Goal: Information Seeking & Learning: Check status

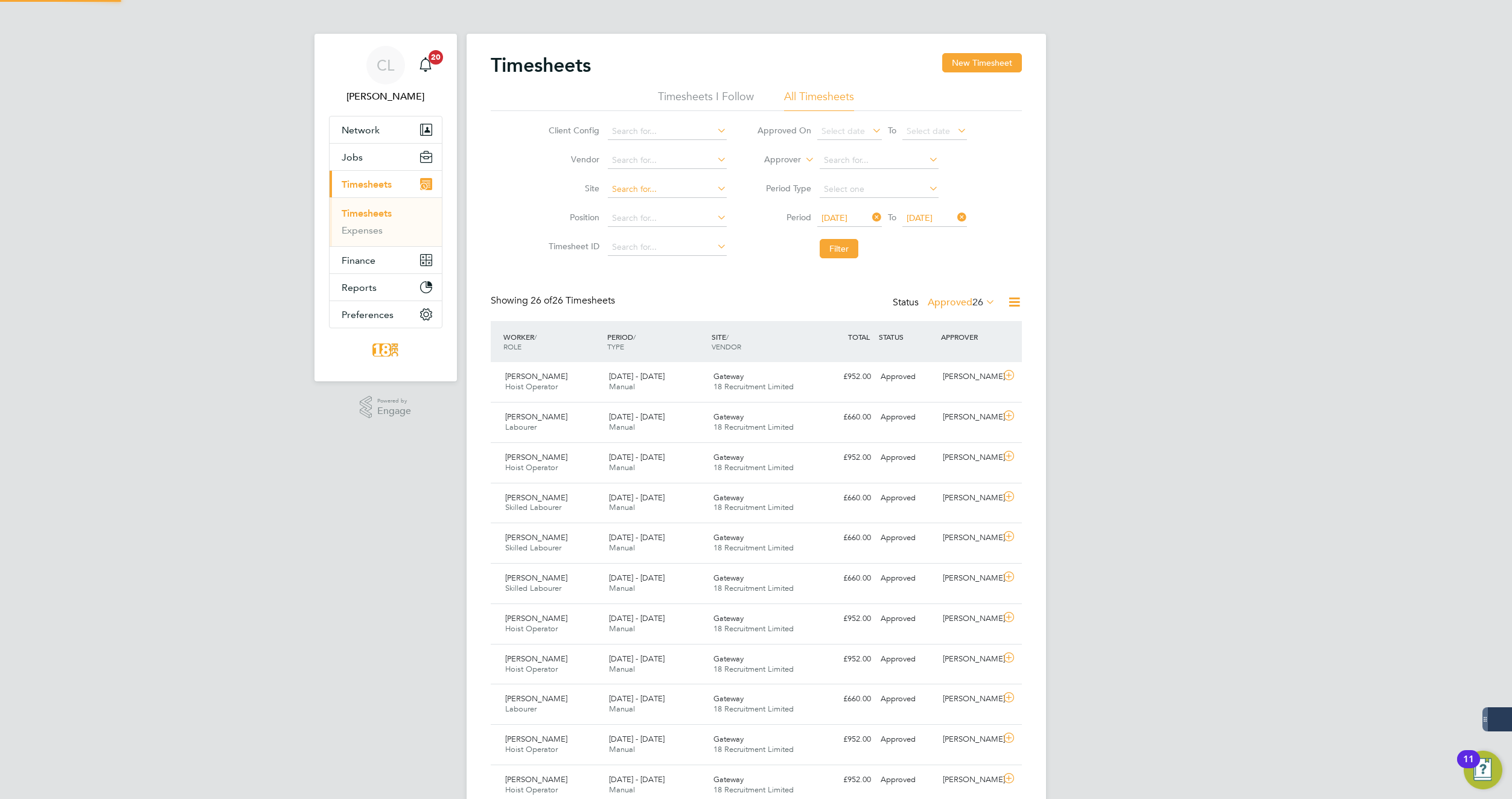
click at [671, 191] on input at bounding box center [667, 190] width 119 height 17
click at [702, 189] on input at bounding box center [667, 190] width 119 height 17
click at [807, 277] on div "Timesheets New Timesheet Timesheets I Follow All Timesheets Client Config Vendo…" at bounding box center [756, 732] width 531 height 1357
click at [870, 215] on icon at bounding box center [870, 217] width 0 height 17
drag, startPoint x: 963, startPoint y: 215, endPoint x: 329, endPoint y: 130, distance: 639.7
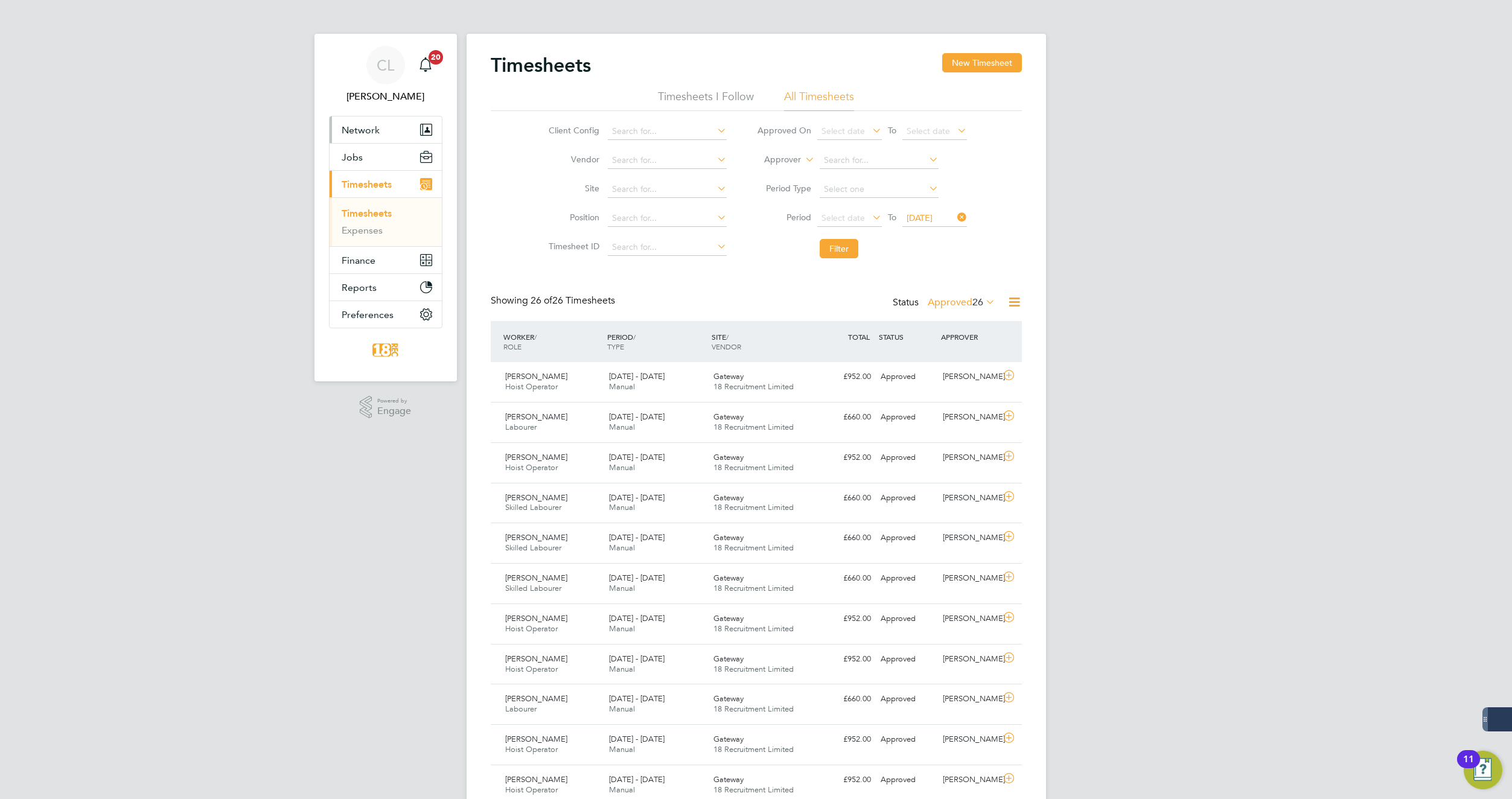
click at [955, 215] on icon at bounding box center [955, 217] width 0 height 17
click at [367, 210] on link "Timesheets" at bounding box center [367, 213] width 50 height 12
click at [648, 191] on input at bounding box center [667, 190] width 119 height 17
type input "g"
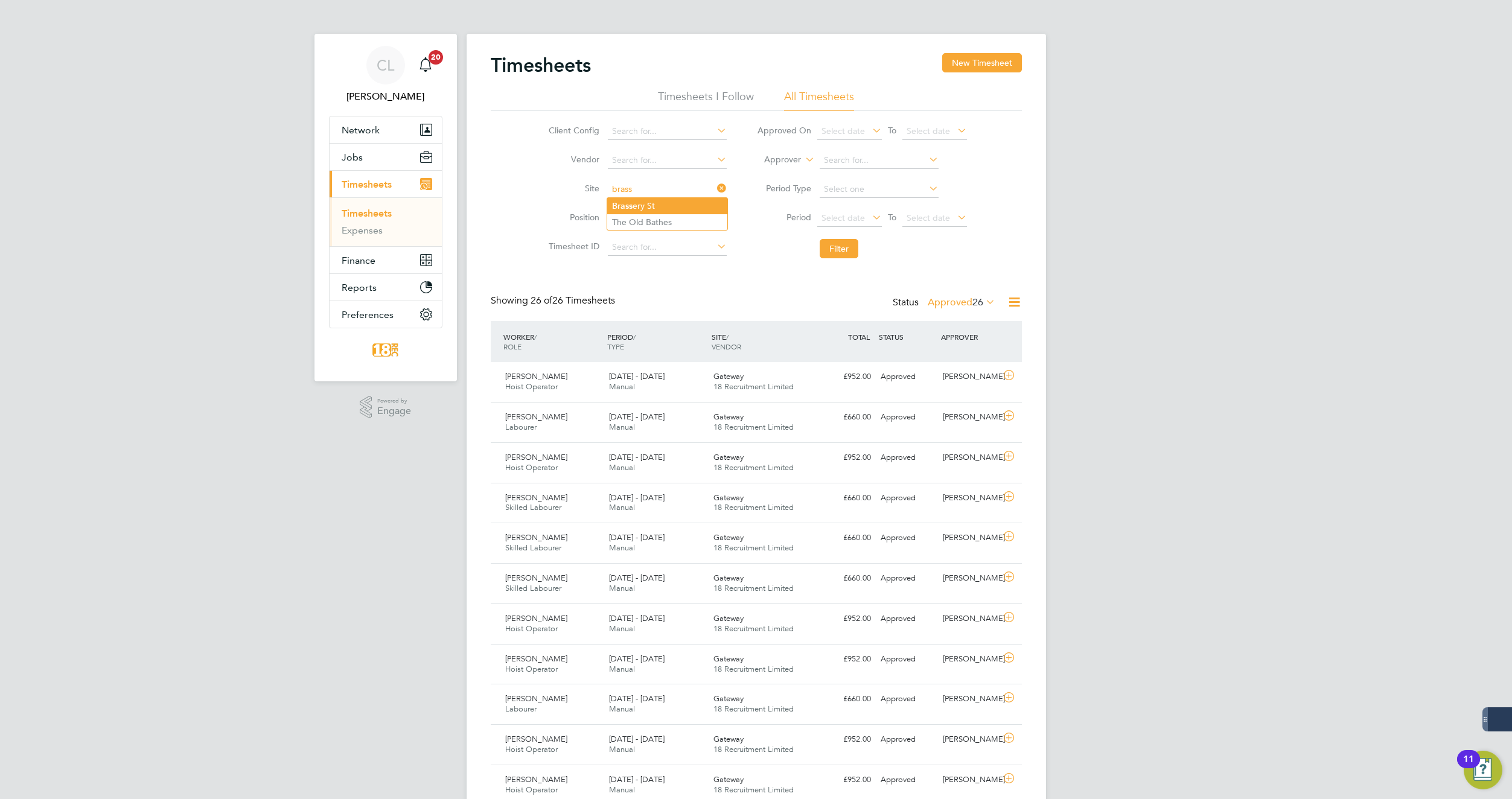
click at [672, 204] on li "Brass ery St" at bounding box center [667, 206] width 120 height 16
type input "Brassery St"
click at [842, 247] on button "Filter" at bounding box center [839, 249] width 38 height 19
click at [866, 212] on span "Select date" at bounding box center [849, 218] width 65 height 16
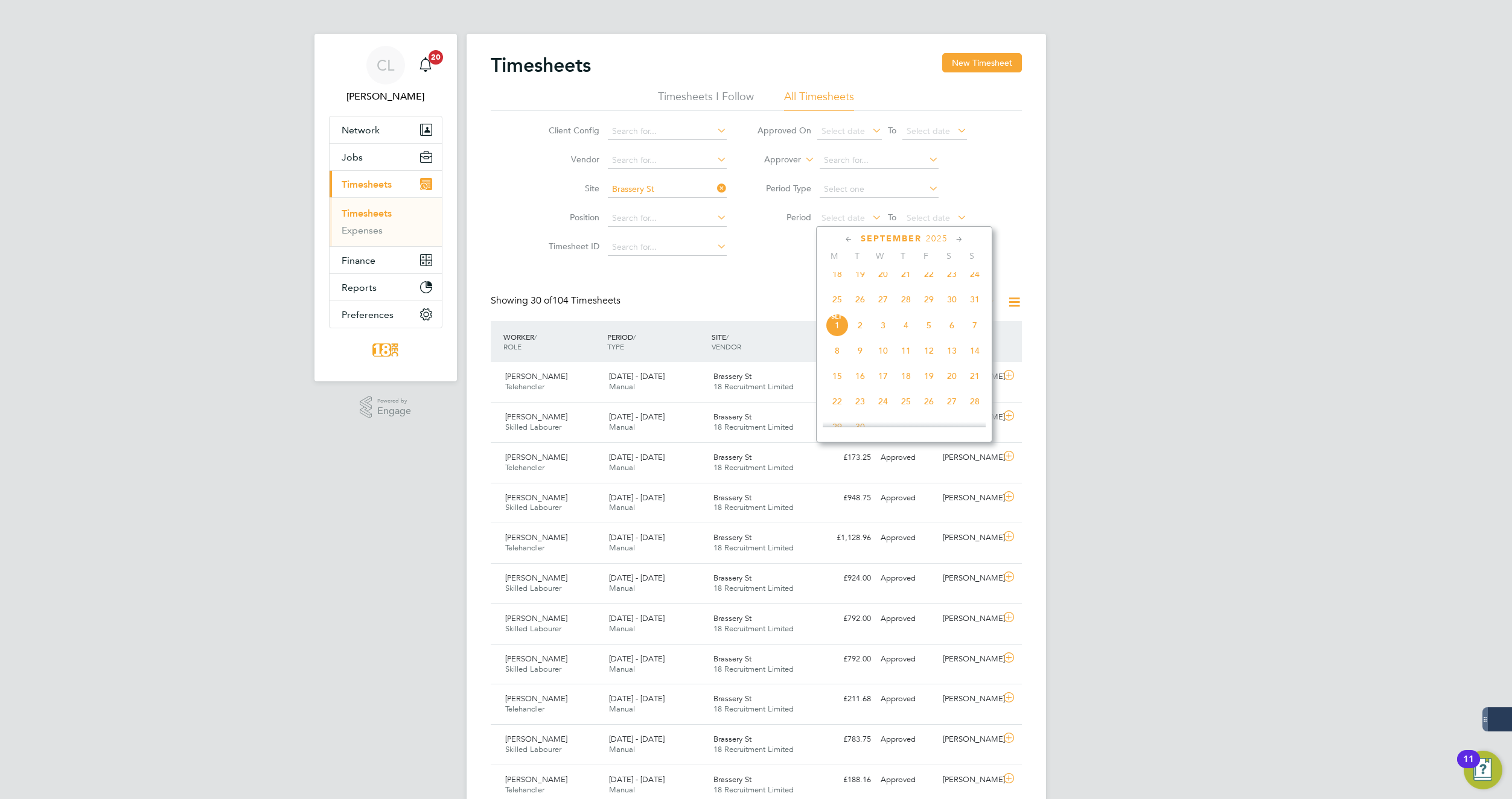
click at [839, 308] on span "25" at bounding box center [837, 299] width 23 height 23
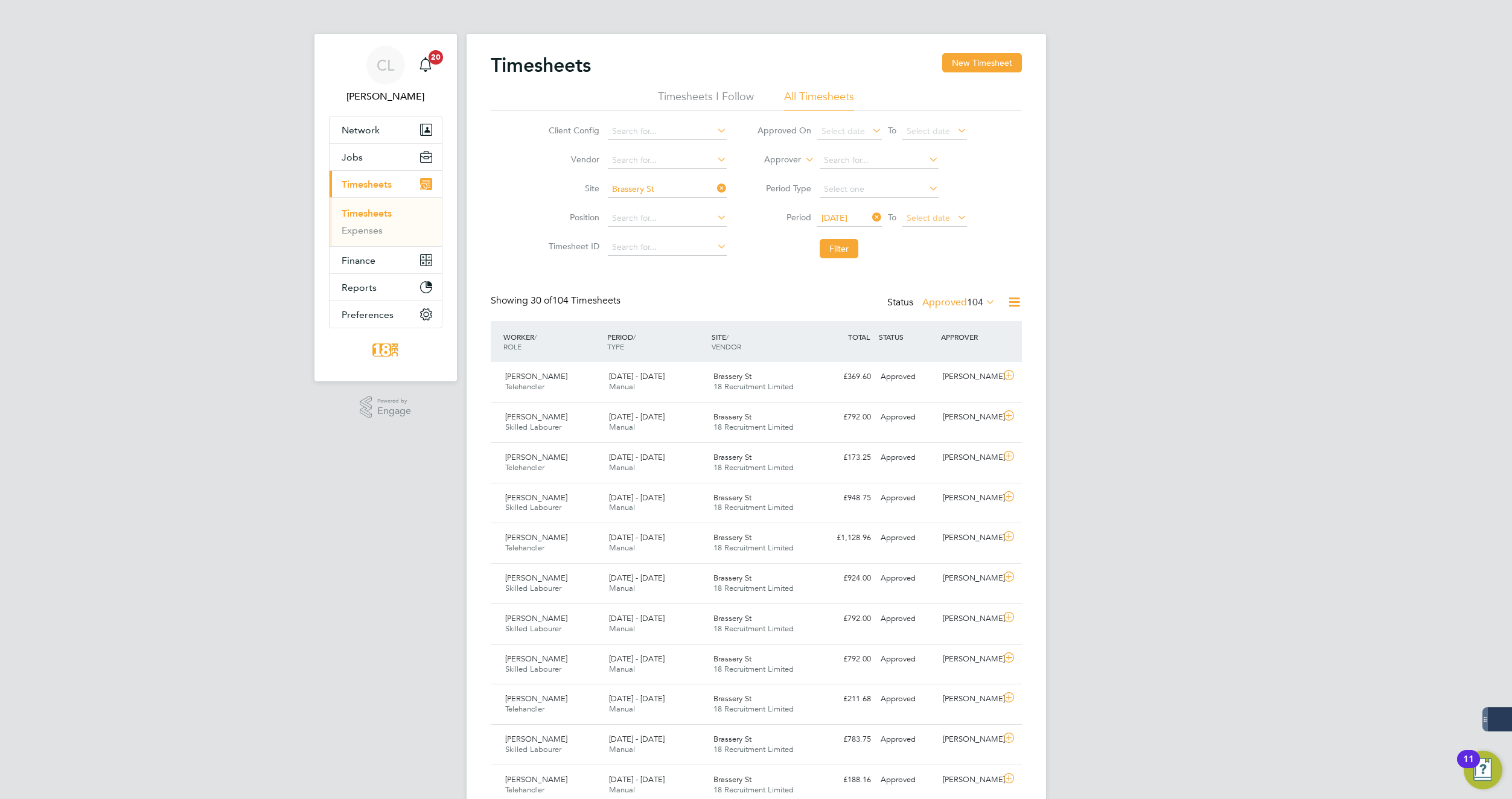
click at [927, 220] on span "Select date" at bounding box center [929, 217] width 44 height 11
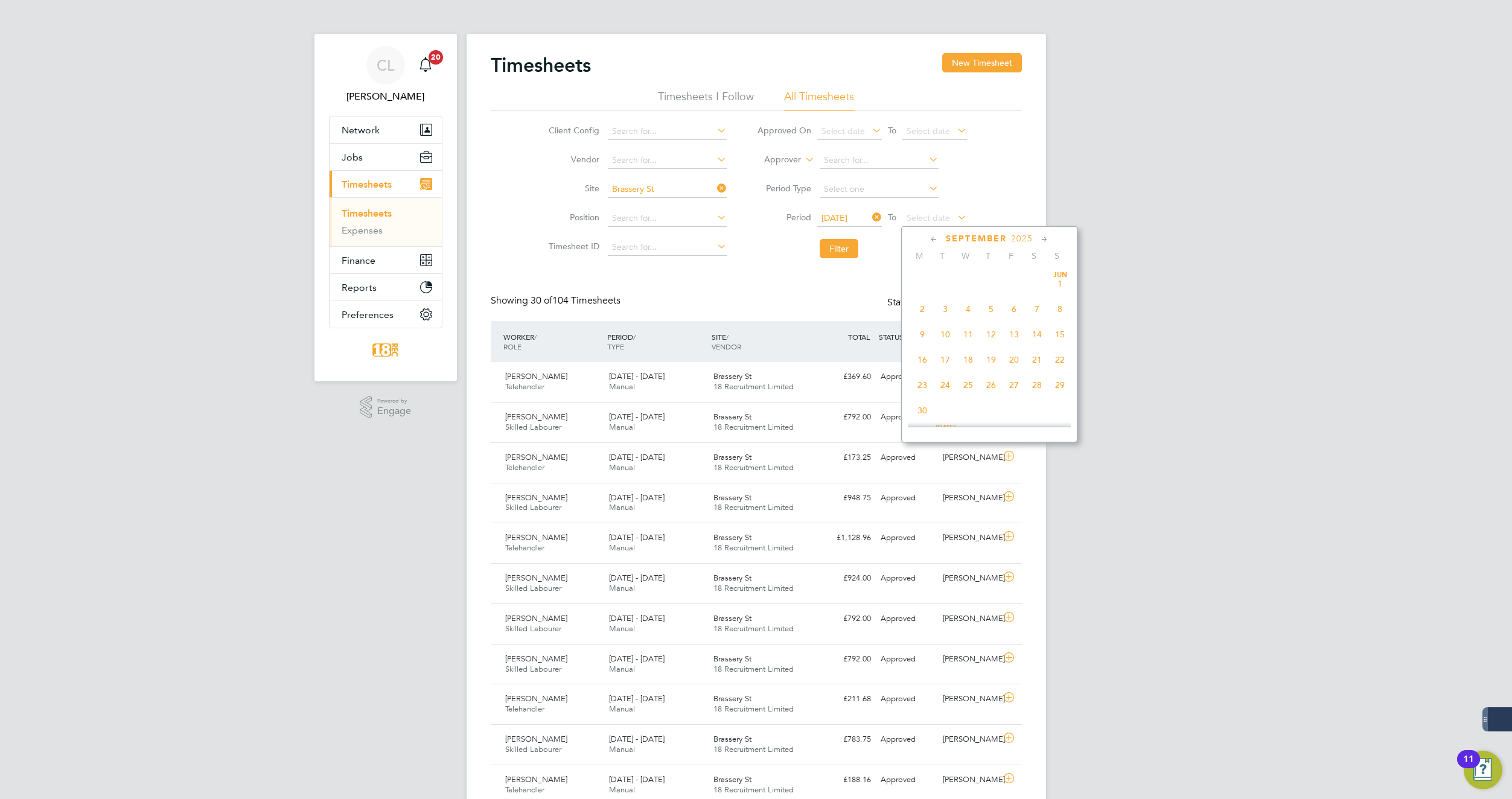
click at [1058, 654] on span "31" at bounding box center [1060, 665] width 23 height 23
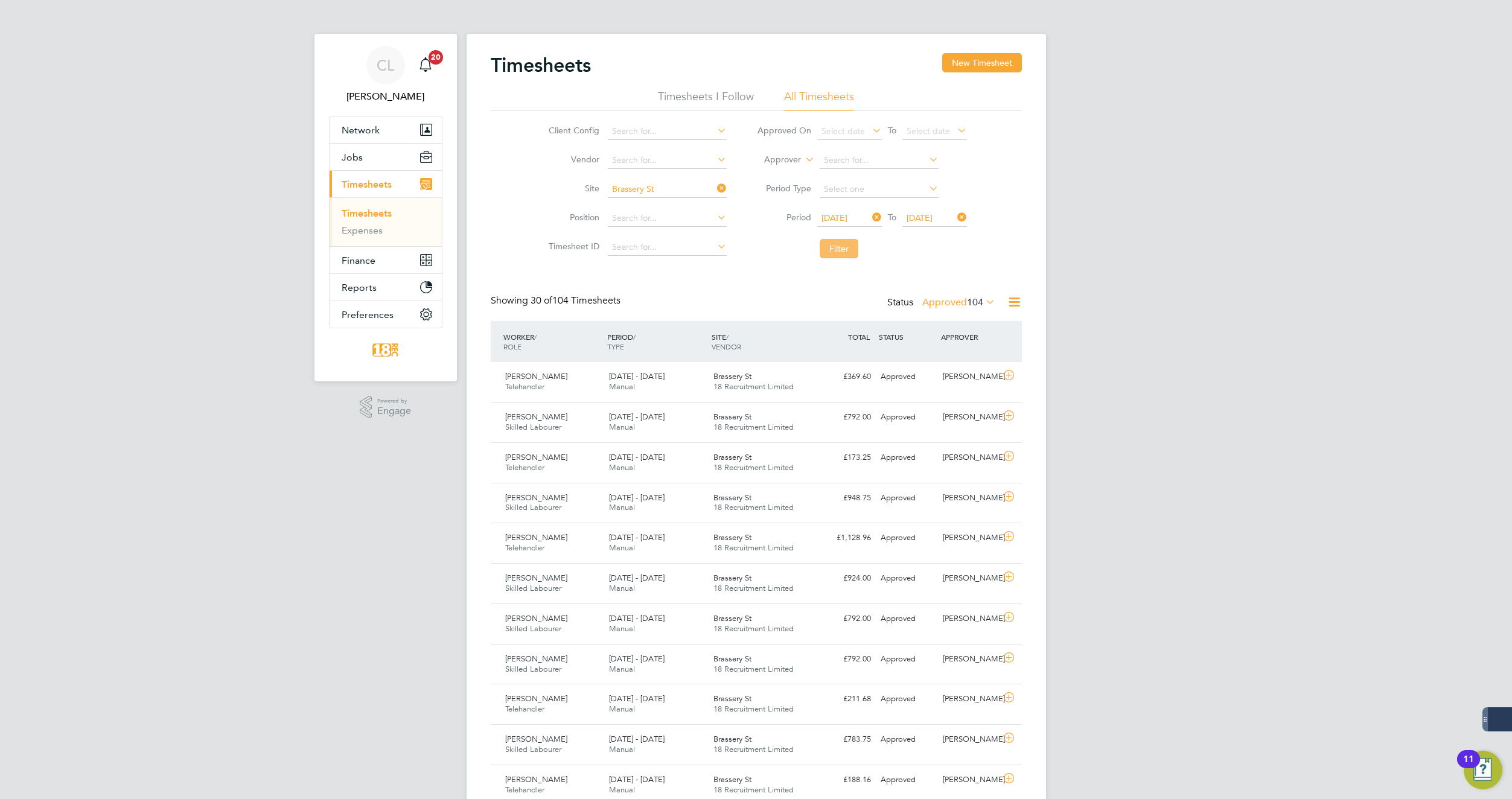
click at [838, 245] on button "Filter" at bounding box center [839, 249] width 38 height 19
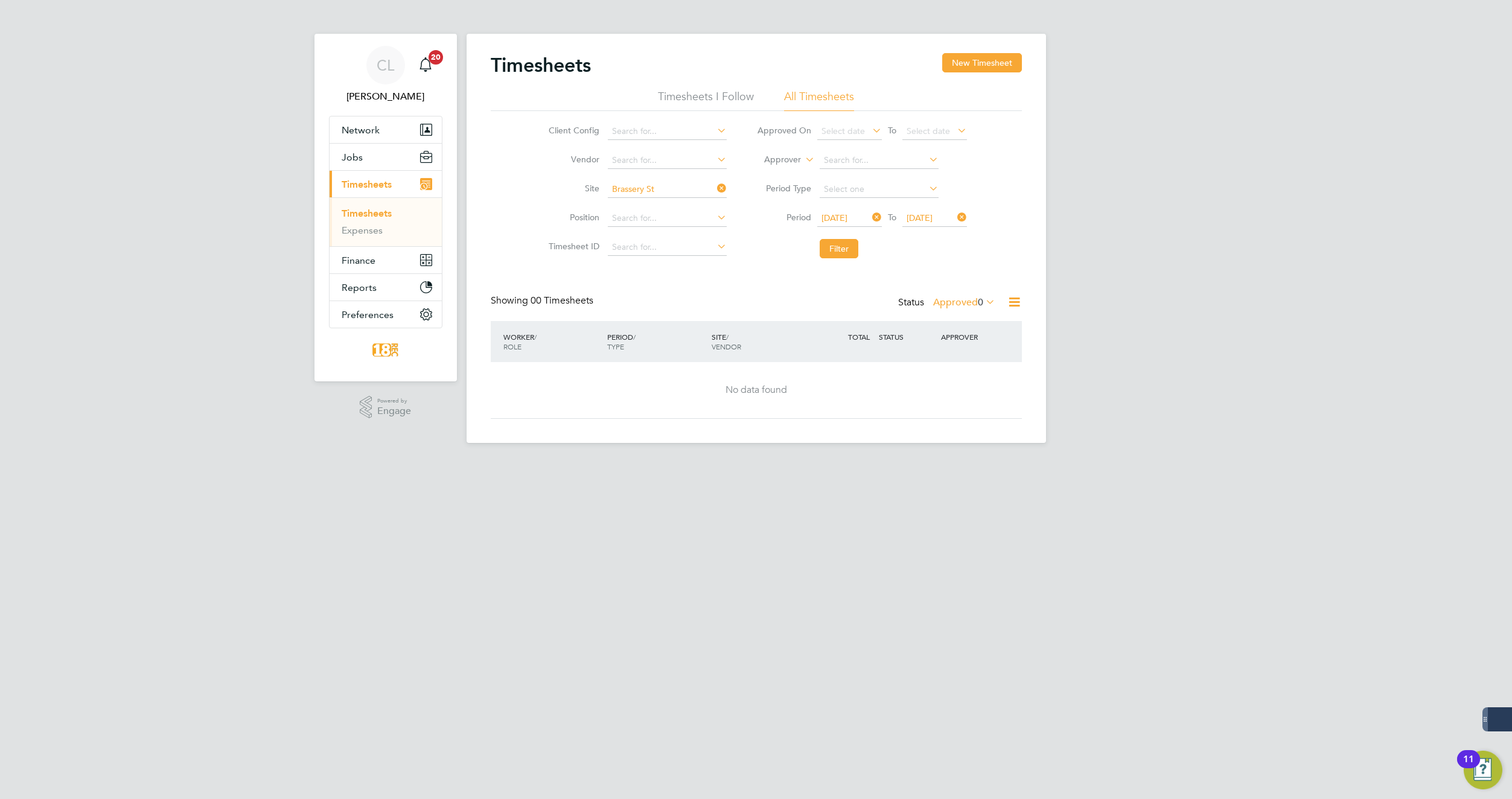
click at [955, 301] on label "Approved 0" at bounding box center [964, 302] width 62 height 12
click at [947, 356] on li "Submitted" at bounding box center [962, 358] width 56 height 17
click at [665, 188] on input at bounding box center [667, 190] width 119 height 17
click at [770, 265] on div "Timesheets New Timesheet Timesheets I Follow All Timesheets Client Config Vendo…" at bounding box center [756, 236] width 531 height 366
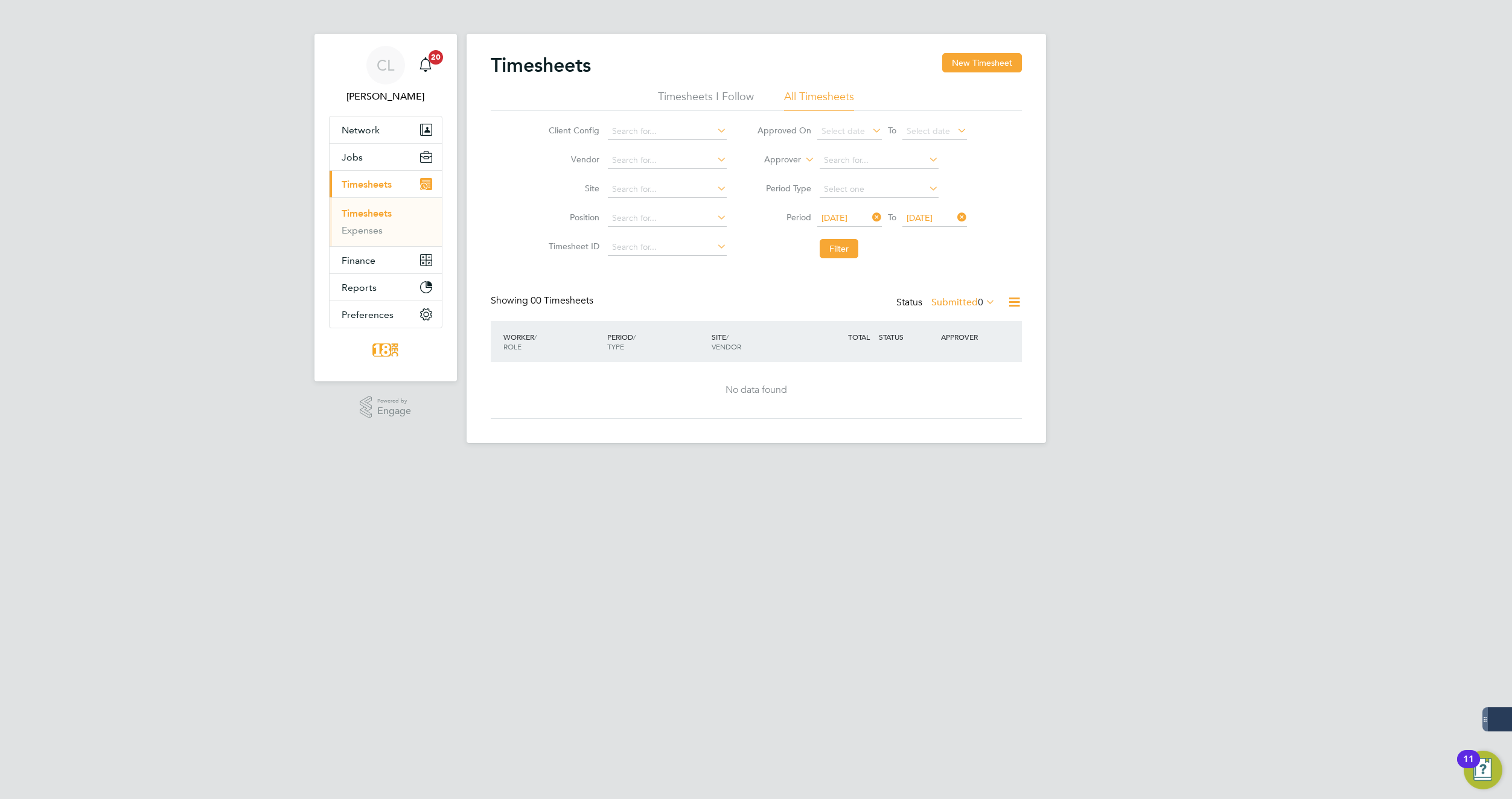
click at [711, 99] on li "Timesheets I Follow" at bounding box center [706, 100] width 96 height 22
click at [666, 191] on input at bounding box center [667, 190] width 119 height 17
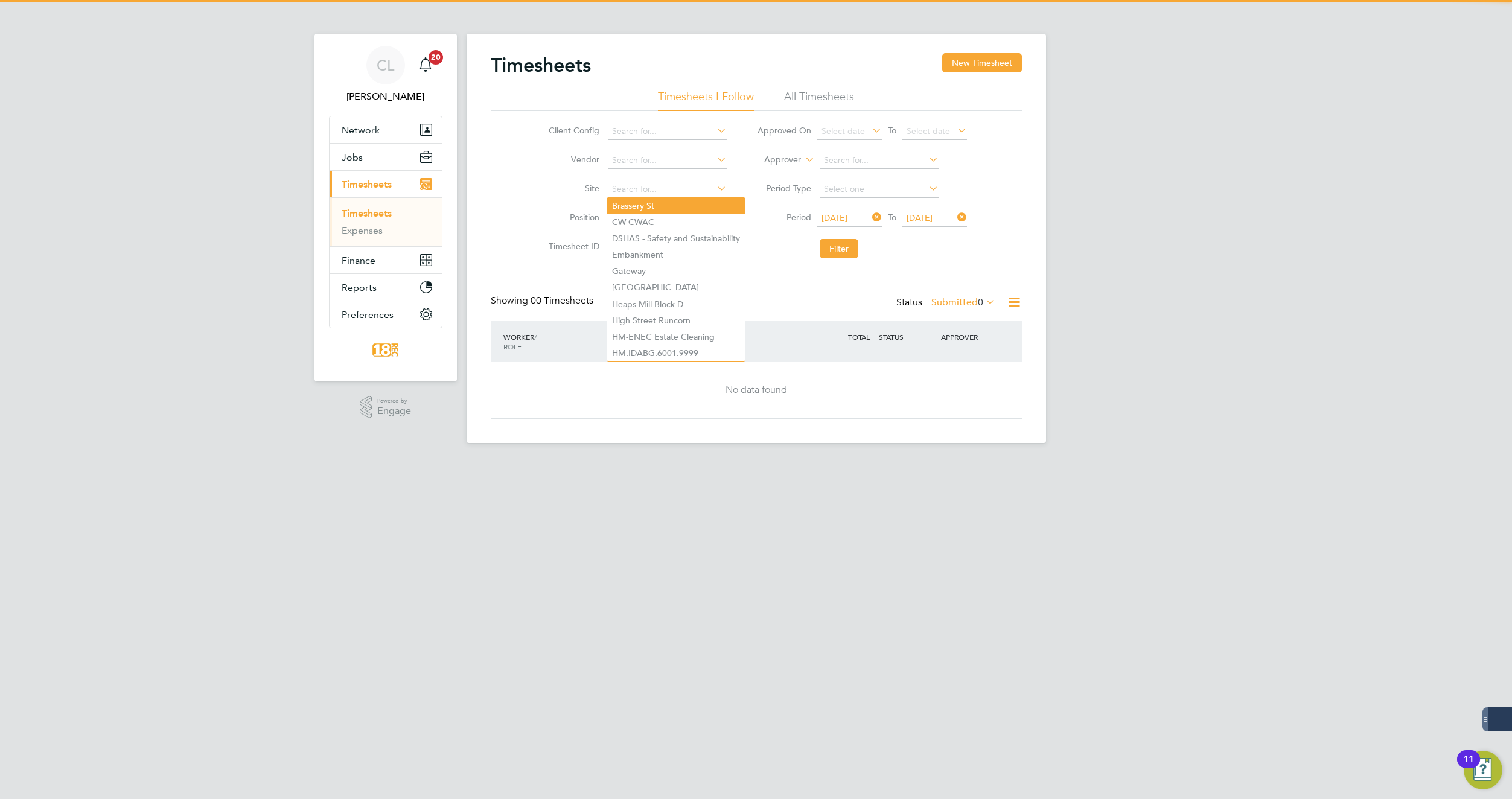
click at [649, 203] on li "Brassery St" at bounding box center [676, 206] width 138 height 16
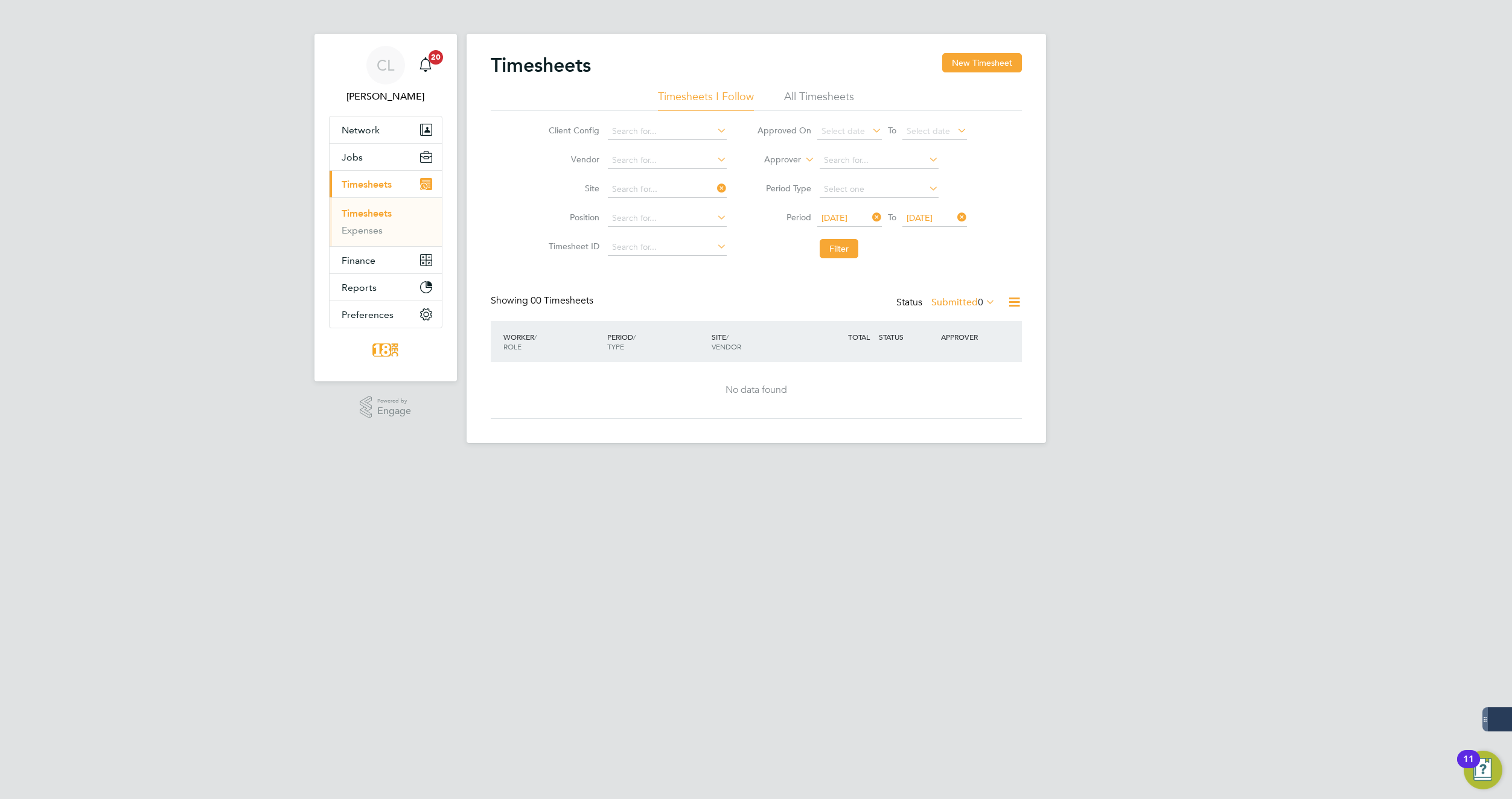
type input "Brassery St"
click at [950, 302] on label "Submitted 0" at bounding box center [963, 302] width 64 height 12
click at [949, 321] on li "All" at bounding box center [961, 324] width 56 height 17
click at [822, 251] on button "Filter" at bounding box center [839, 249] width 38 height 19
click at [847, 219] on span "[DATE]" at bounding box center [835, 217] width 26 height 11
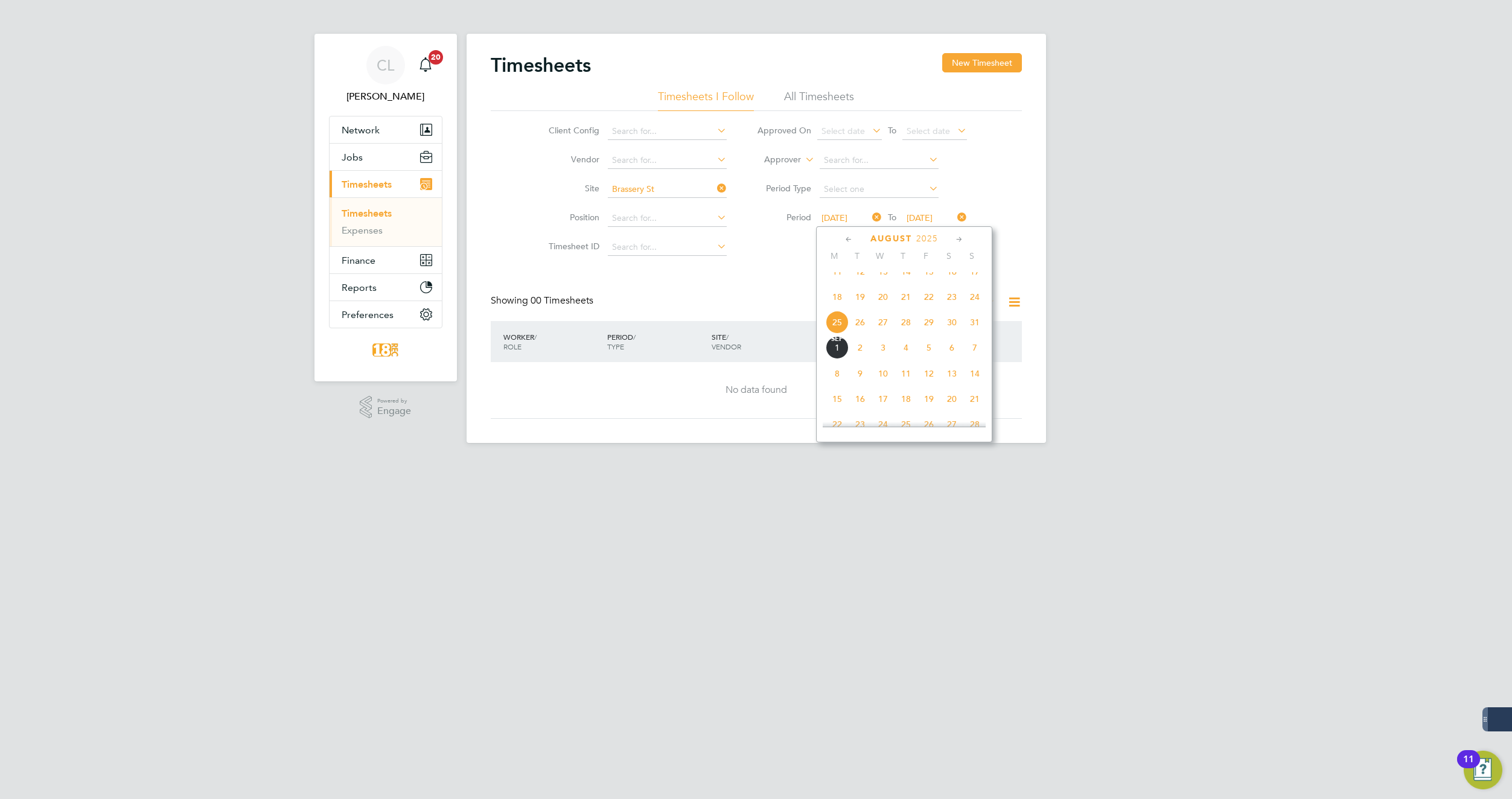
click at [838, 334] on span "25" at bounding box center [837, 322] width 23 height 23
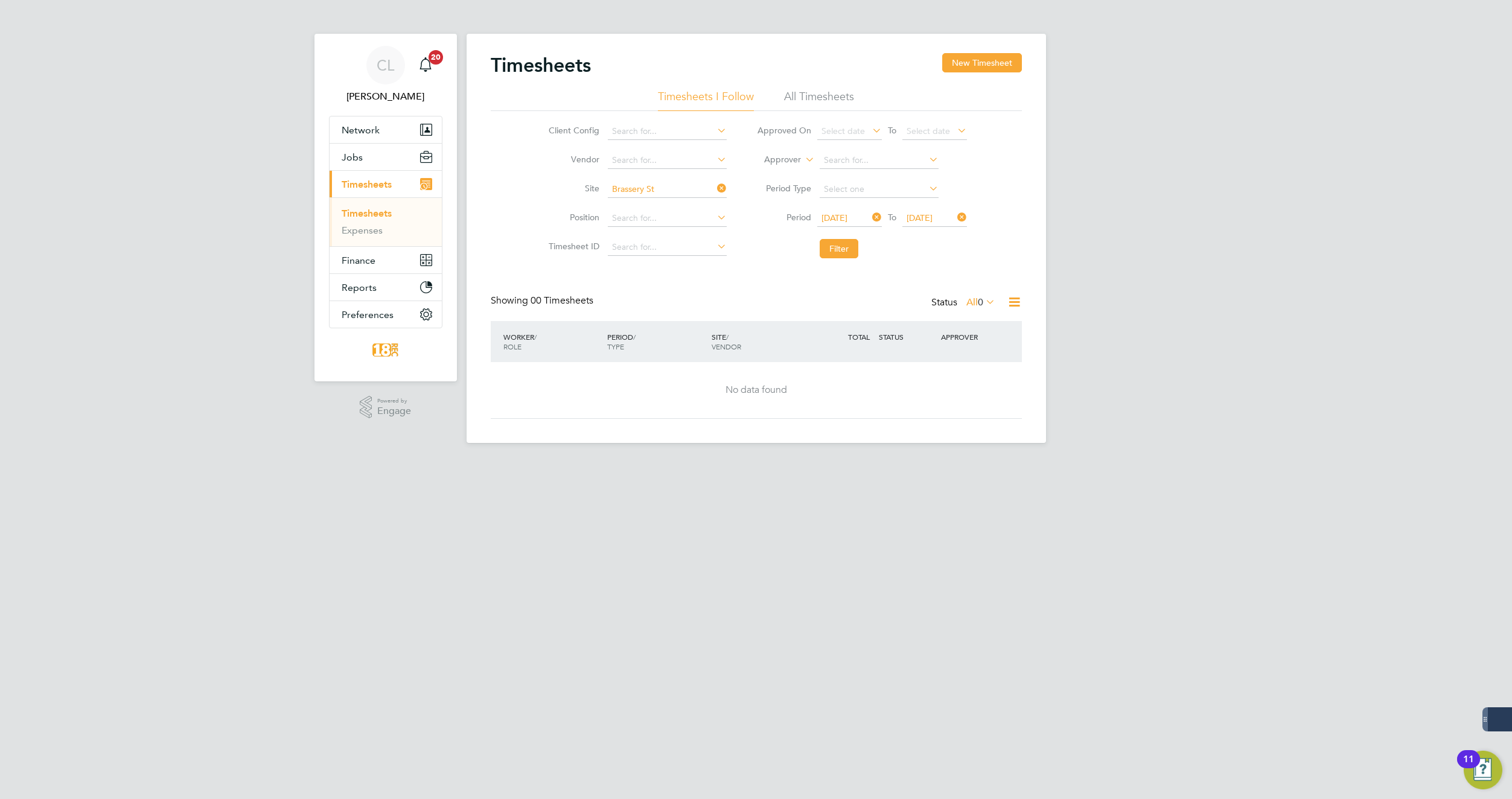
click at [756, 275] on div "Timesheets New Timesheet Timesheets I Follow All Timesheets Client Config Vendo…" at bounding box center [756, 236] width 531 height 366
click at [1012, 299] on icon at bounding box center [1015, 302] width 15 height 15
click at [1001, 257] on div "Client Config Vendor Site Brassery St Position Timesheet ID Approved On Select …" at bounding box center [756, 187] width 531 height 153
click at [983, 301] on icon at bounding box center [983, 302] width 0 height 17
click at [772, 290] on div "Timesheets New Timesheet Timesheets I Follow All Timesheets Client Config Vendo…" at bounding box center [756, 236] width 531 height 366
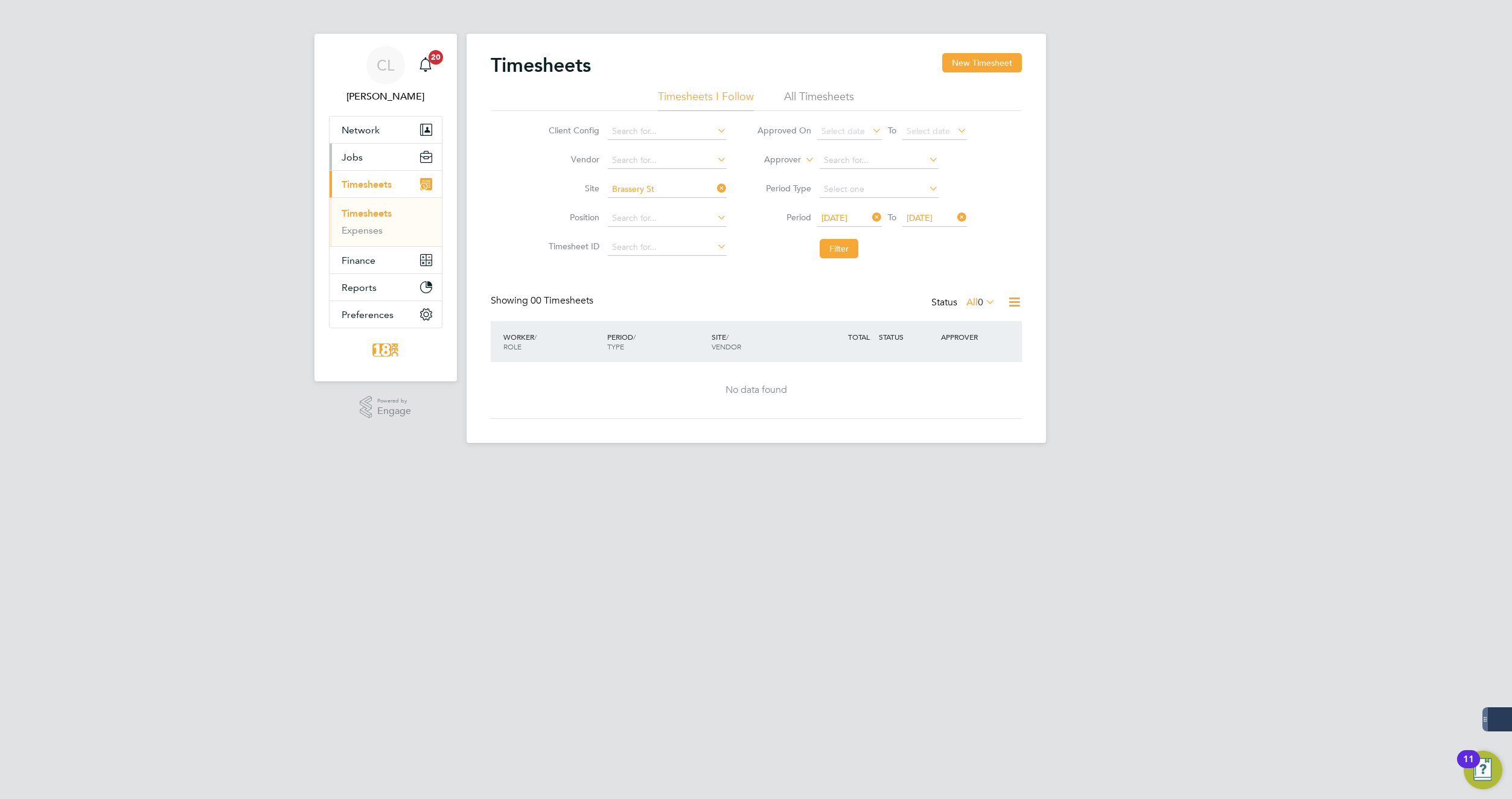
click at [361, 157] on span "Jobs" at bounding box center [352, 157] width 21 height 12
click at [379, 217] on link "Placements" at bounding box center [367, 220] width 50 height 12
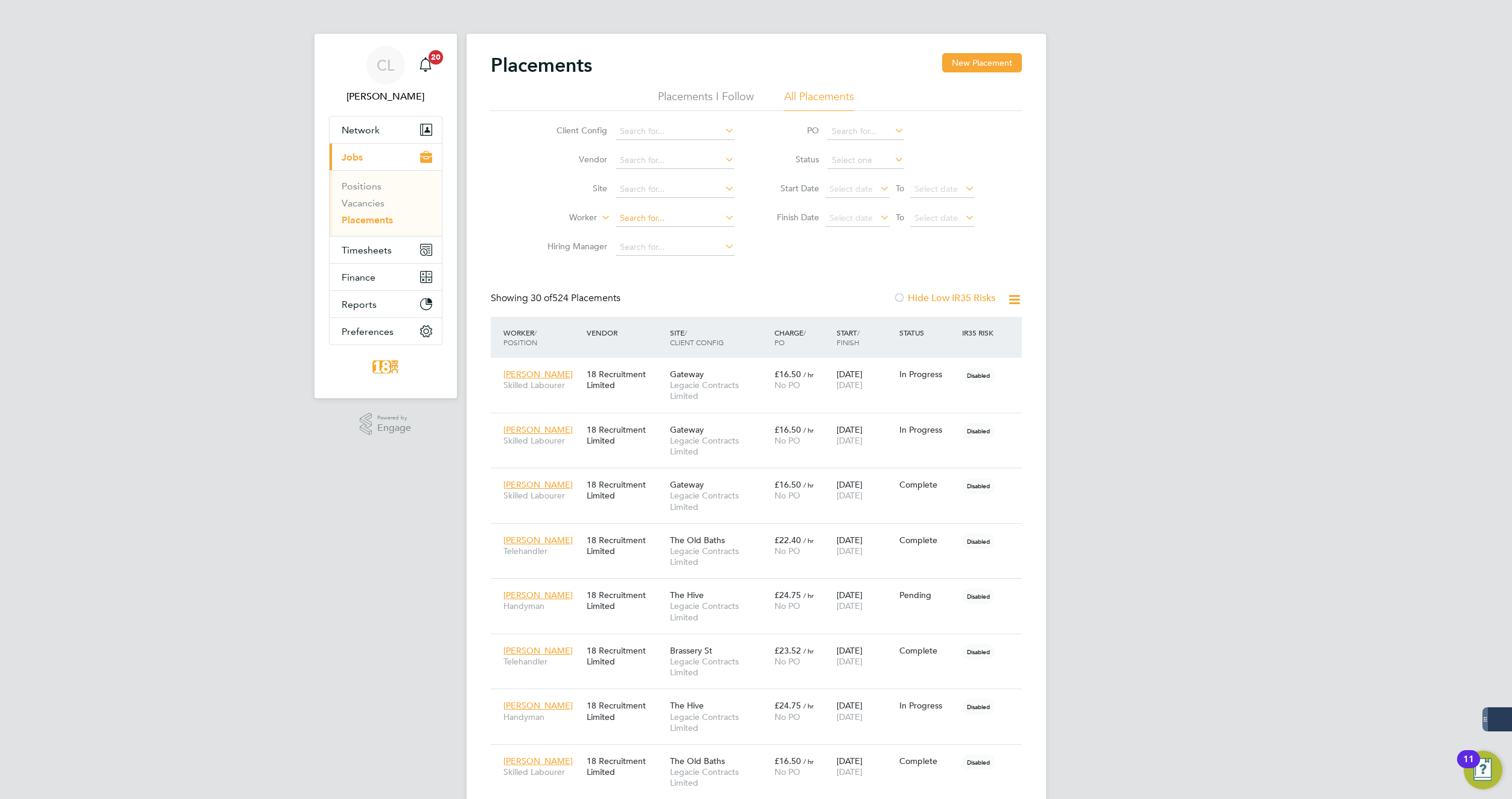
click at [681, 224] on input at bounding box center [676, 218] width 119 height 17
click at [671, 251] on li "St ephen W eild" at bounding box center [674, 251] width 120 height 16
type input "[PERSON_NAME]"
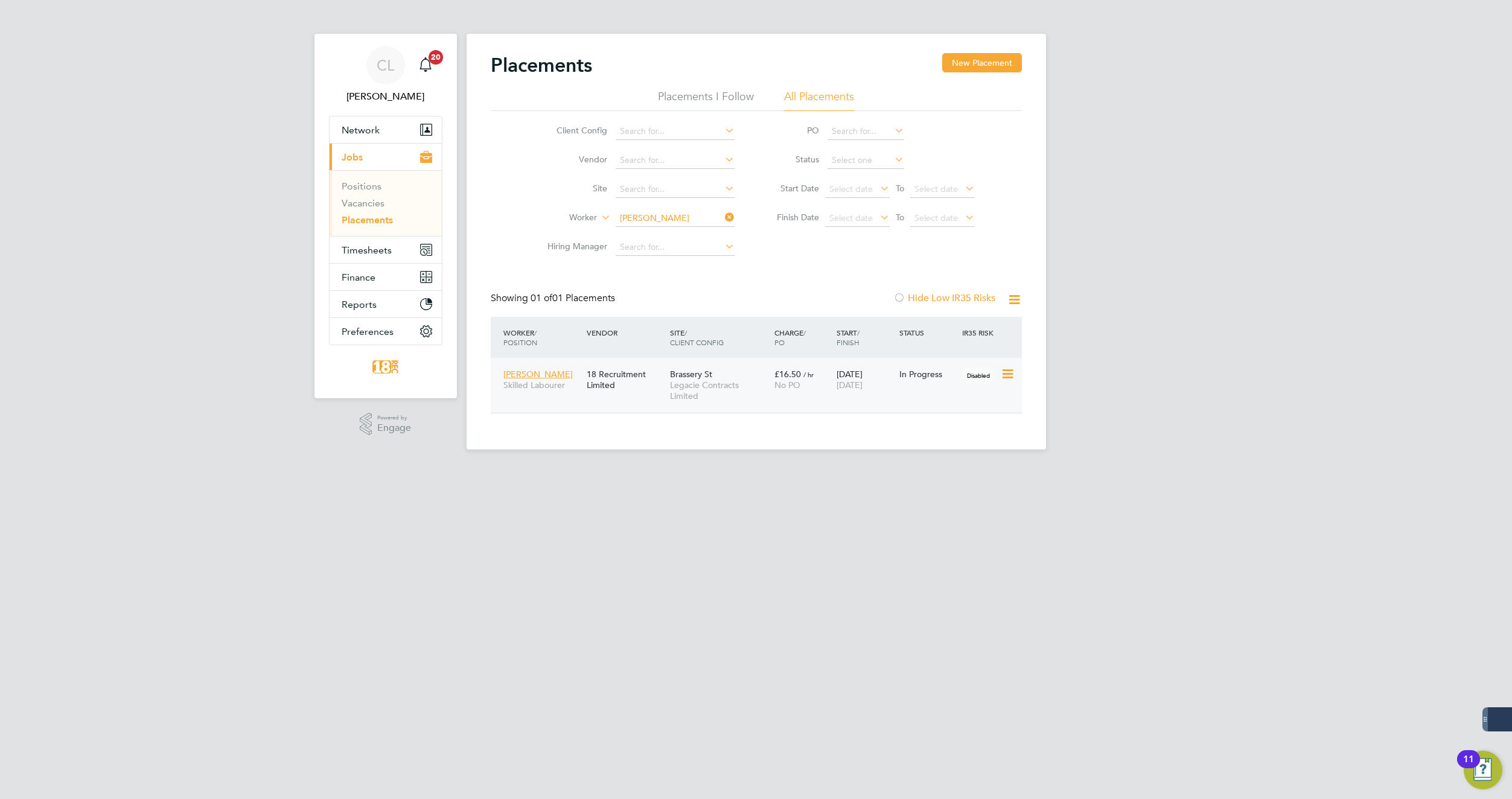
click at [936, 399] on div "[PERSON_NAME] Skilled Labourer 18 Recruitment Limited Brassery St Legacie Contr…" at bounding box center [756, 385] width 531 height 55
click at [552, 377] on span "[PERSON_NAME]" at bounding box center [538, 374] width 69 height 11
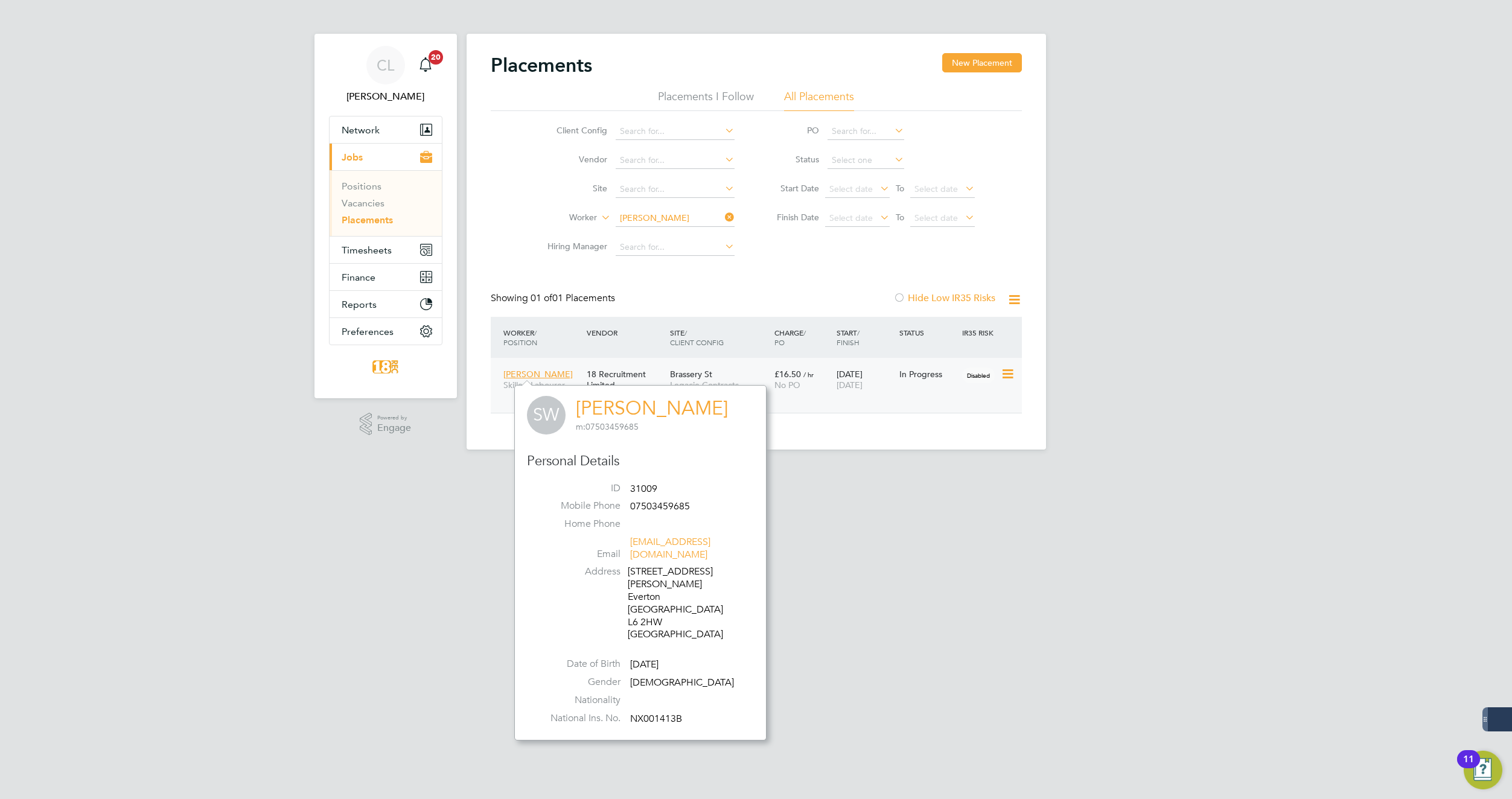
click at [521, 369] on span "[PERSON_NAME]" at bounding box center [538, 374] width 69 height 11
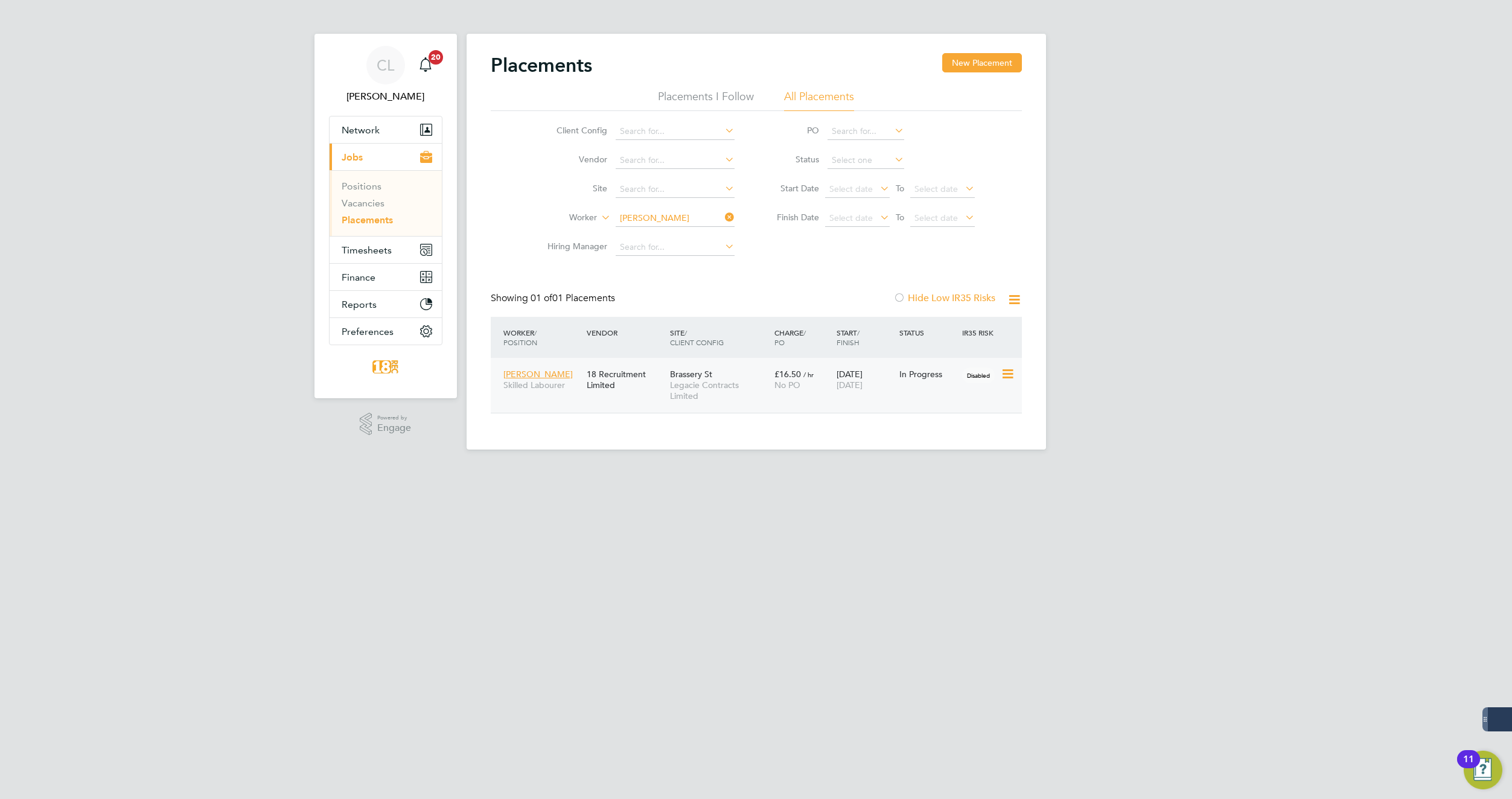
click at [542, 375] on span "[PERSON_NAME]" at bounding box center [538, 374] width 69 height 11
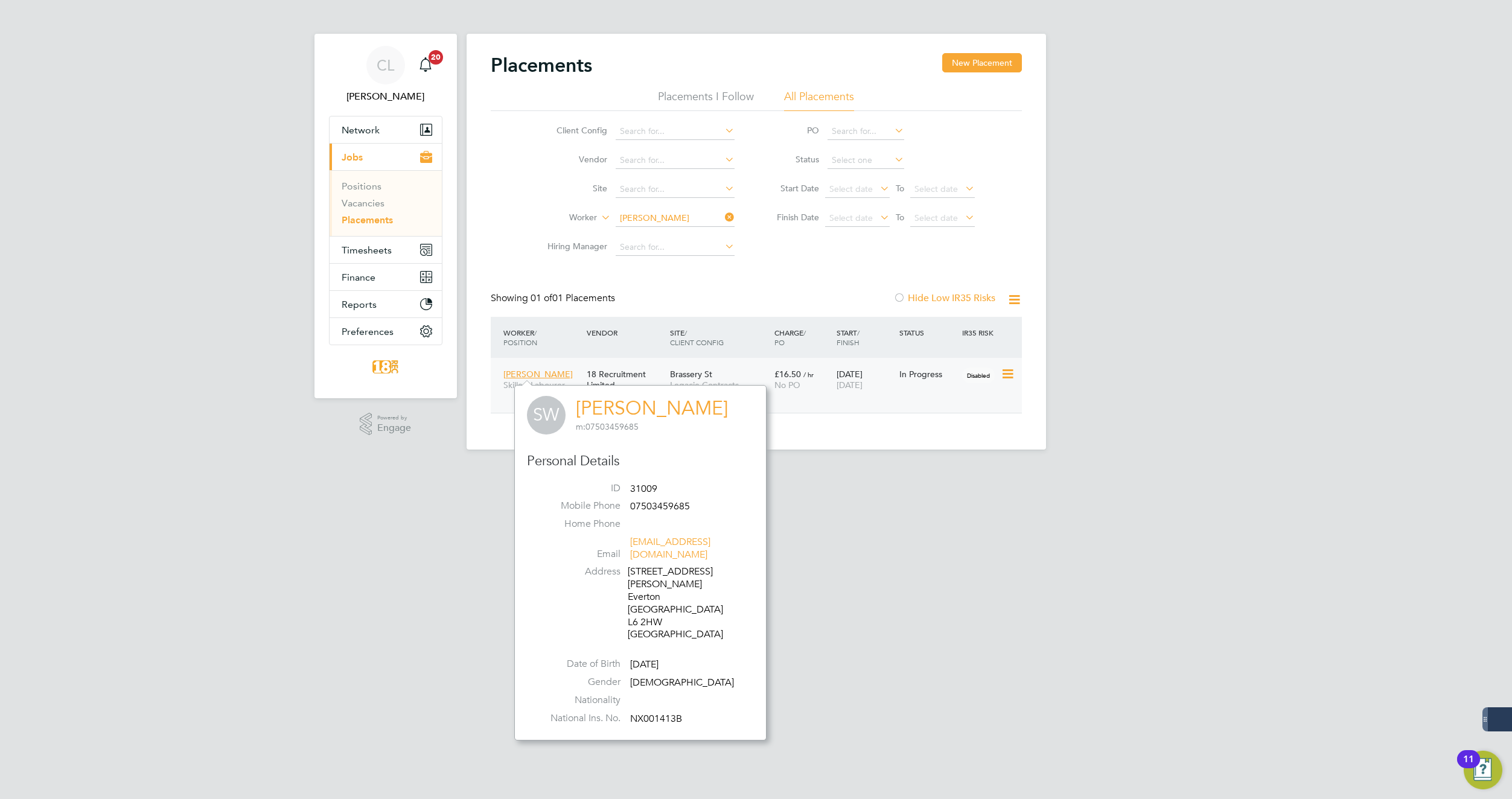
click at [542, 375] on span "[PERSON_NAME]" at bounding box center [538, 374] width 69 height 11
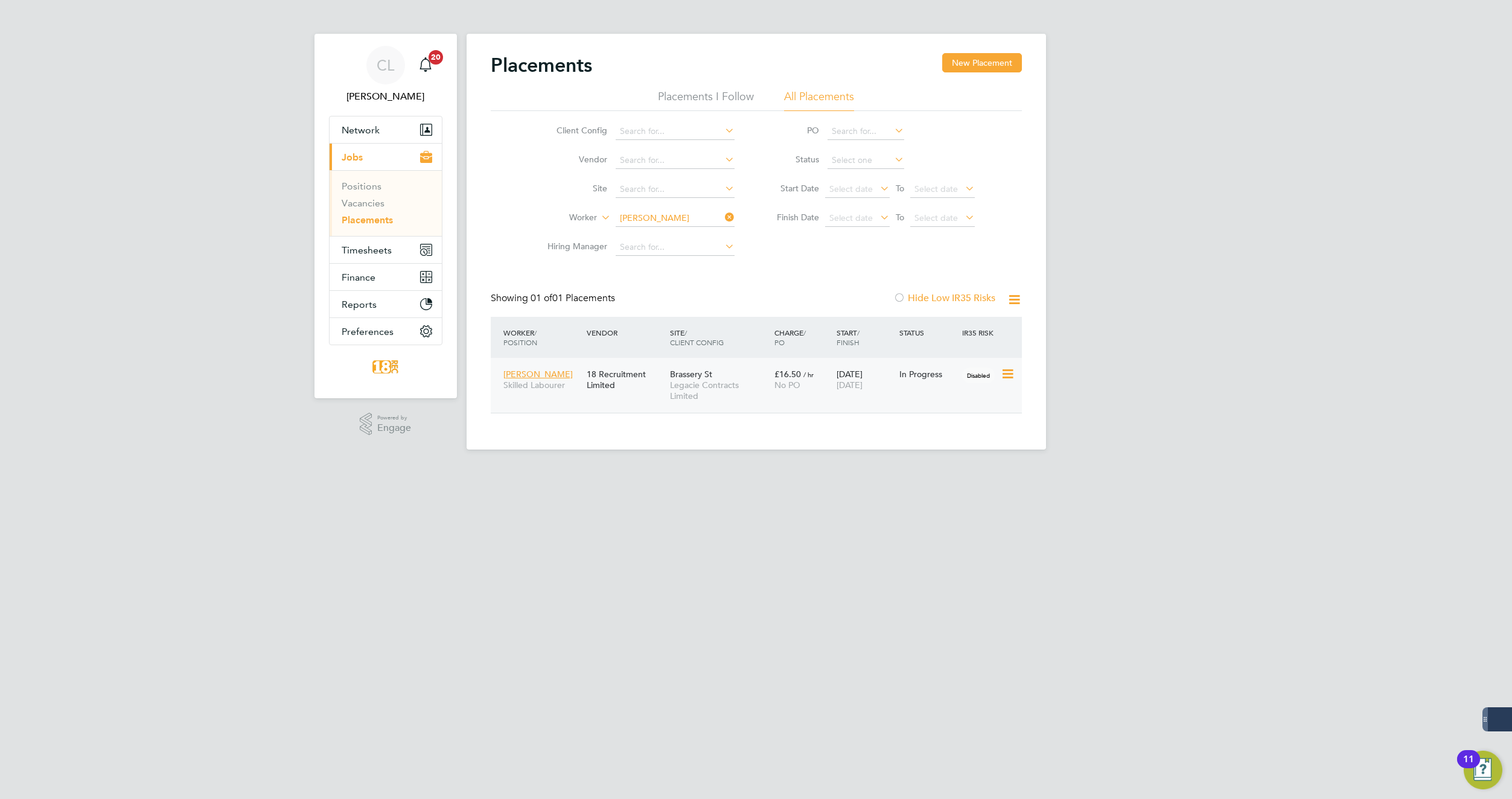
click at [1001, 375] on icon at bounding box center [1006, 374] width 12 height 15
click at [835, 420] on div "Placements New Placement Placements I Follow All Placements Client Config Vendo…" at bounding box center [756, 242] width 579 height 416
click at [831, 388] on div "£16.50 / hr No PO" at bounding box center [803, 379] width 63 height 34
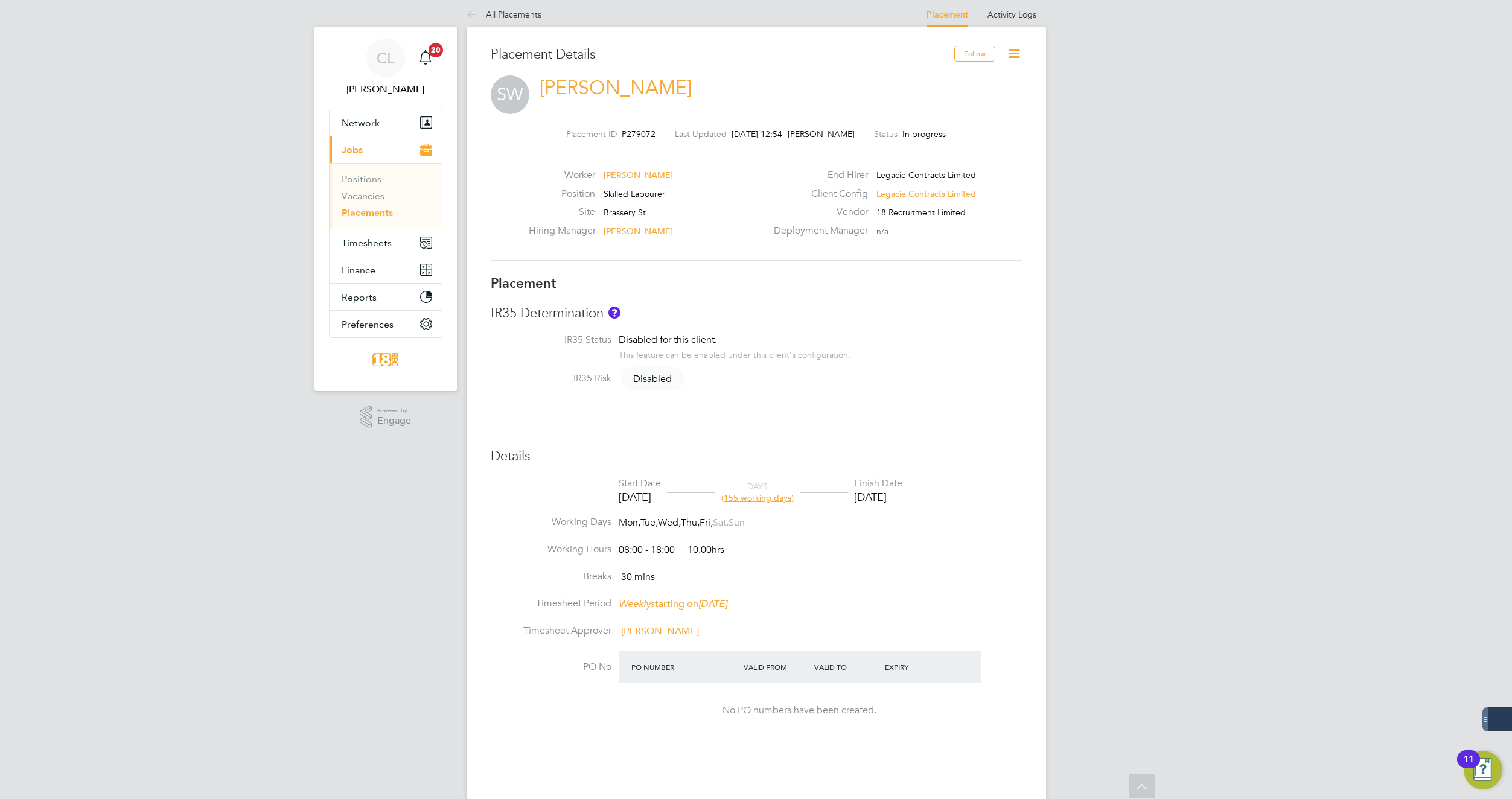
scroll to position [4, 0]
click at [1017, 56] on icon at bounding box center [1015, 57] width 15 height 15
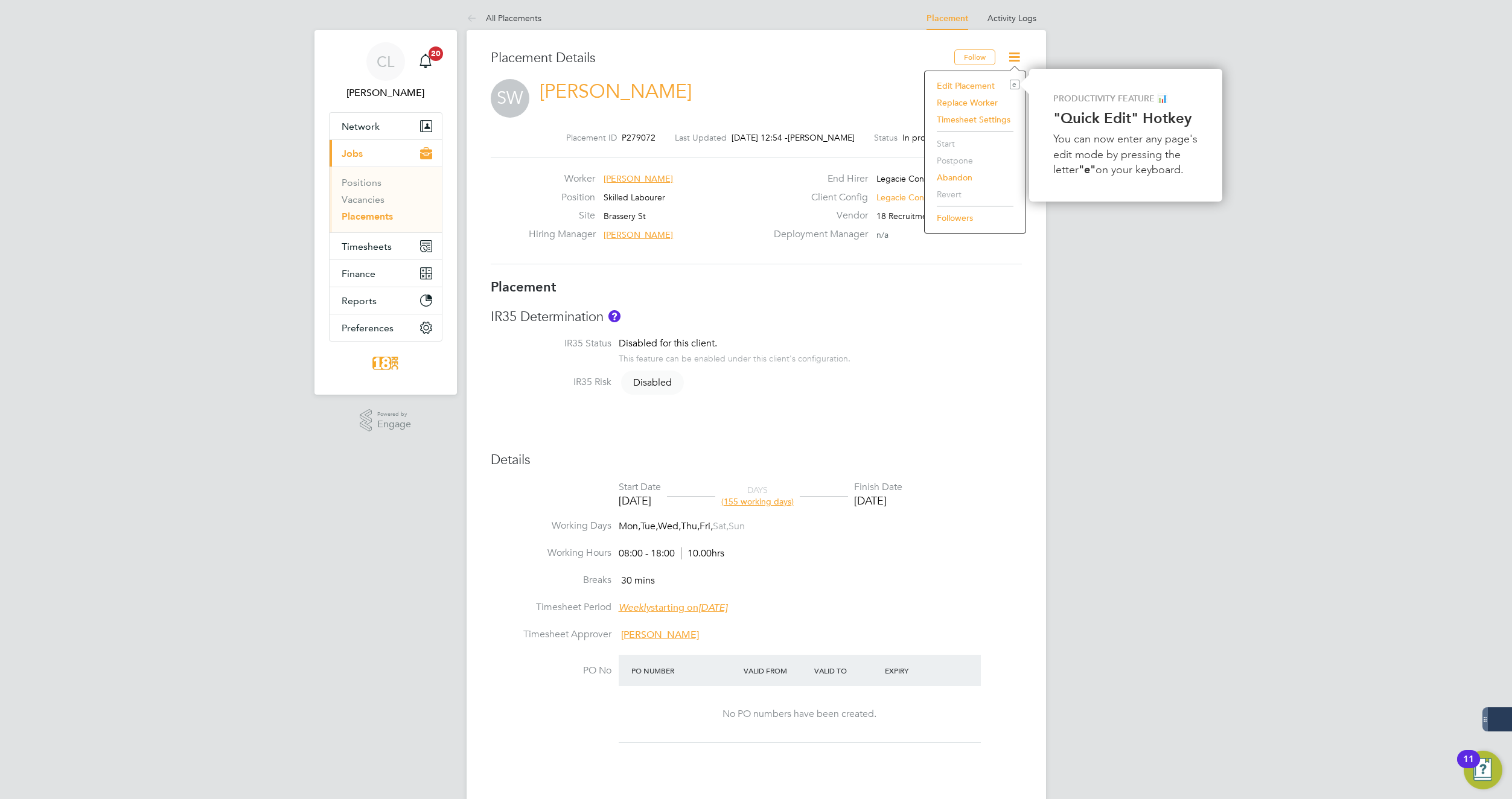
click at [936, 358] on li "IR35 Status Disabled for this client. This feature can be enabled under this cl…" at bounding box center [756, 356] width 531 height 38
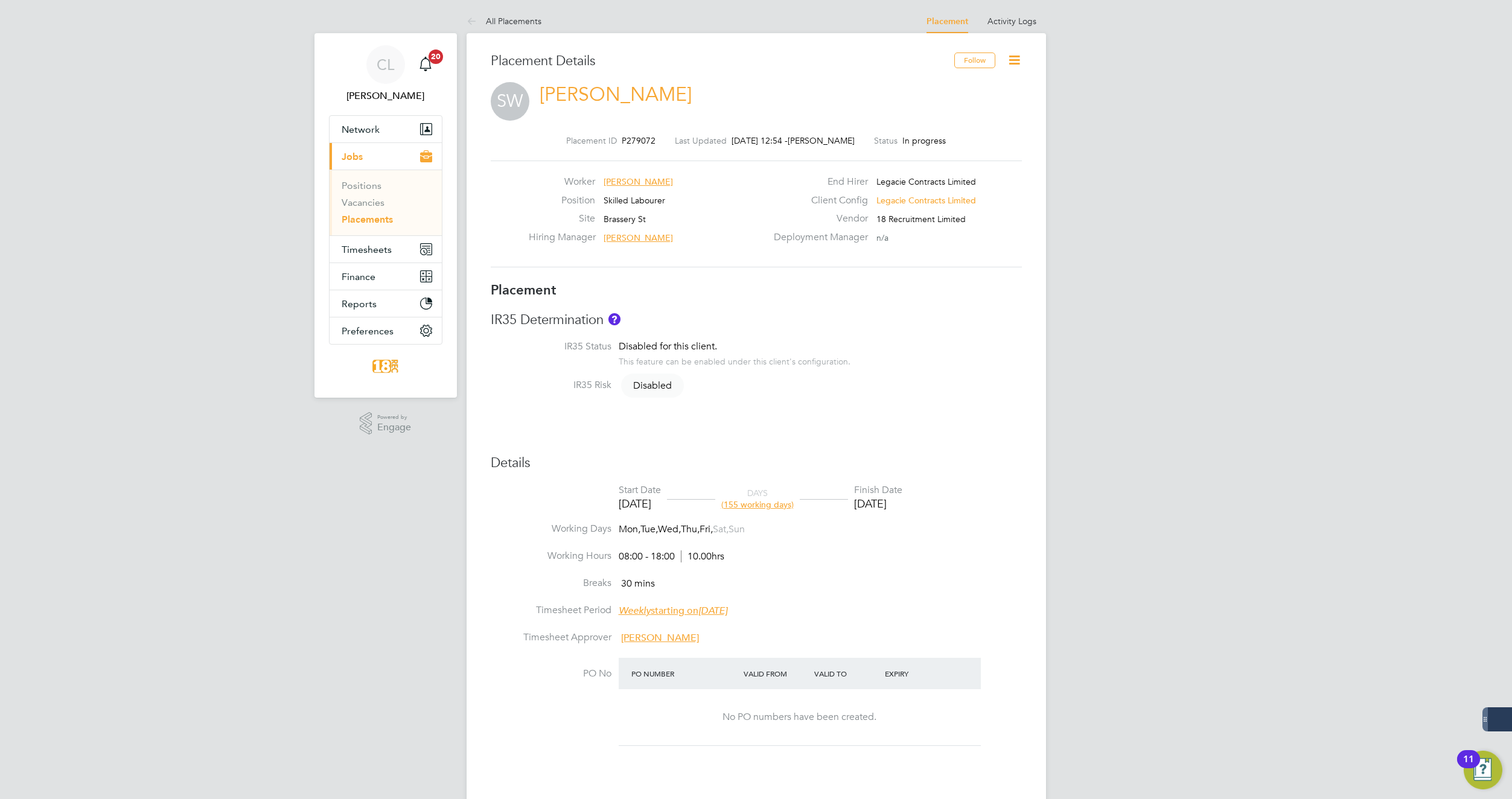
scroll to position [0, 0]
